Goal: Information Seeking & Learning: Check status

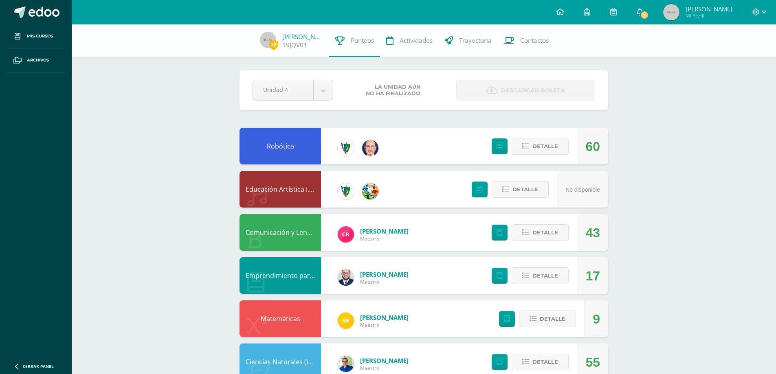
click at [639, 10] on icon at bounding box center [639, 11] width 7 height 7
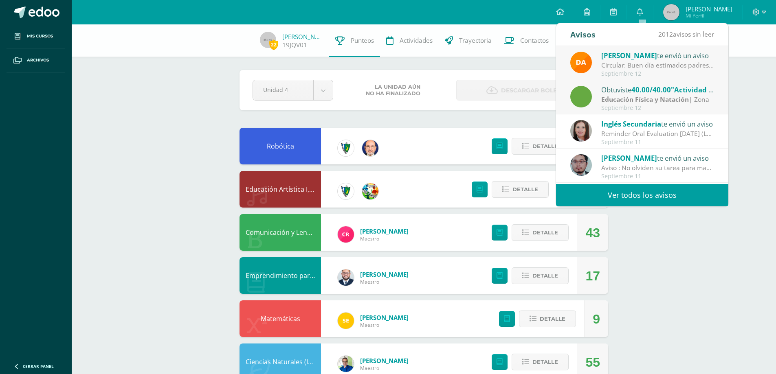
click at [644, 64] on div "Circular: Buen día estimados padres de familia, por este medio les envío un cor…" at bounding box center [657, 65] width 113 height 9
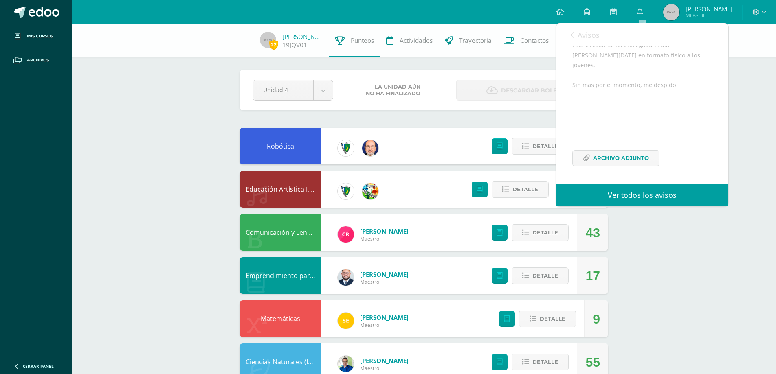
scroll to position [150, 0]
click at [618, 154] on span "Archivo Adjunto" at bounding box center [621, 158] width 56 height 15
click at [573, 37] on icon at bounding box center [571, 35] width 3 height 7
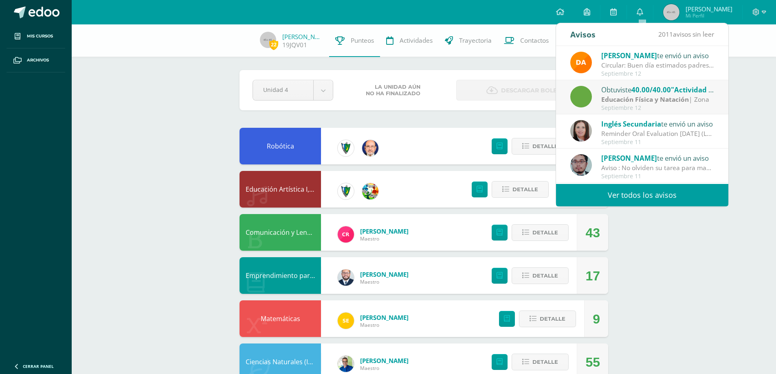
click at [659, 134] on div "Reminder Oral Evaluation [DATE] (L3 Miss [PERSON_NAME]): Hi guys! I remind you …" at bounding box center [657, 133] width 113 height 9
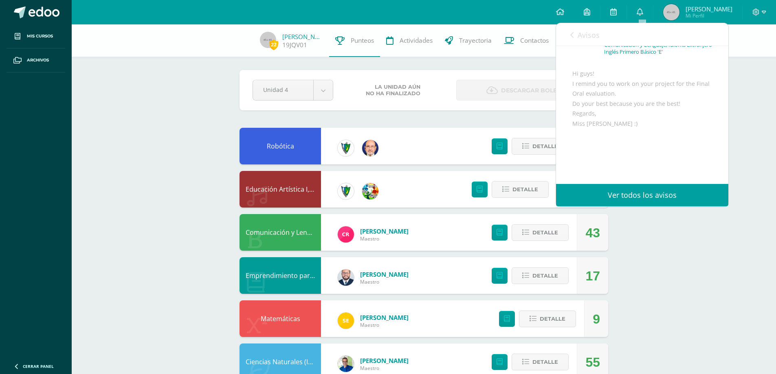
scroll to position [9, 0]
